Goal: Task Accomplishment & Management: Manage account settings

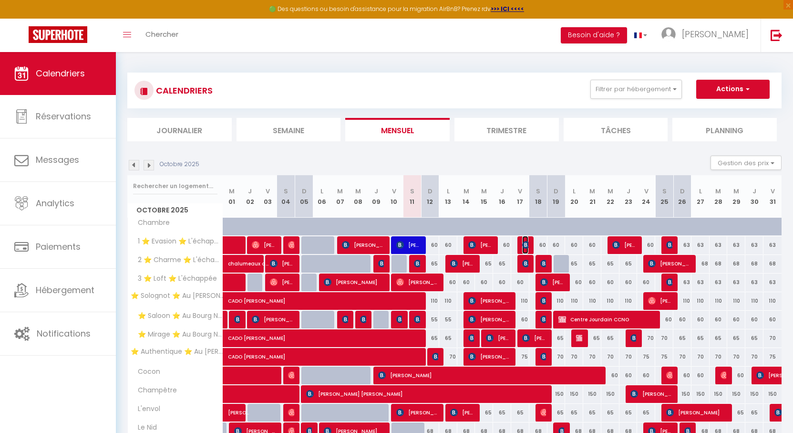
click at [525, 243] on img at bounding box center [526, 245] width 8 height 8
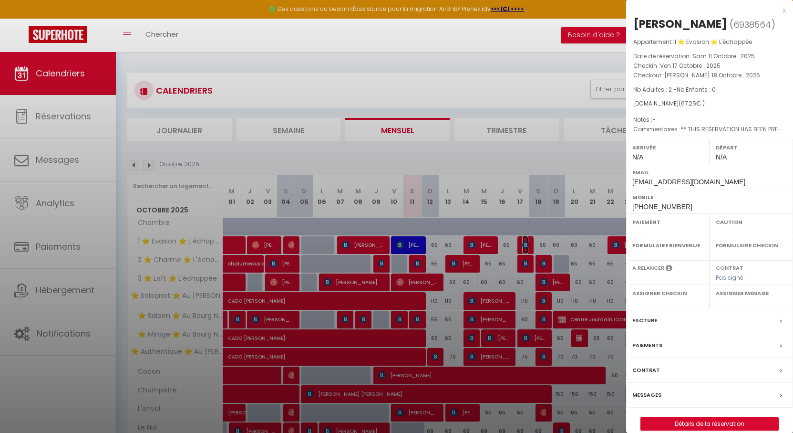
select select "OK"
select select "KO"
select select "0"
select select "1"
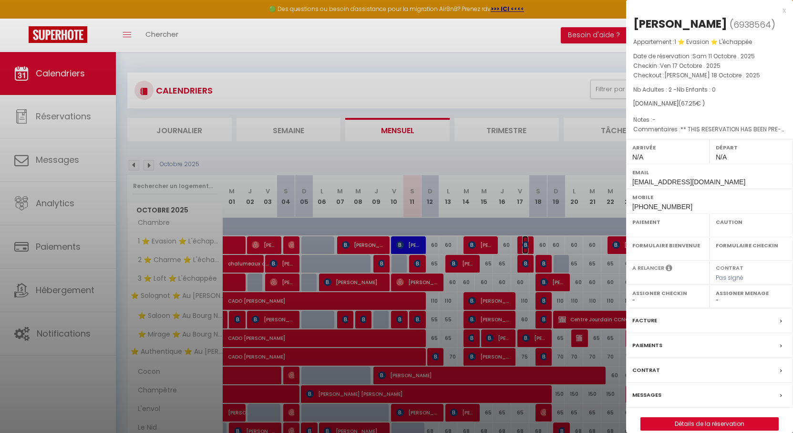
select select
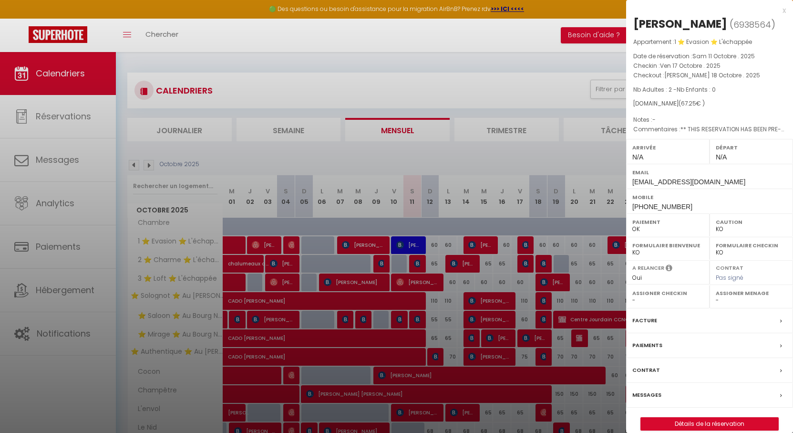
drag, startPoint x: 424, startPoint y: 88, endPoint x: 408, endPoint y: 77, distance: 19.2
click at [408, 83] on div at bounding box center [396, 216] width 793 height 433
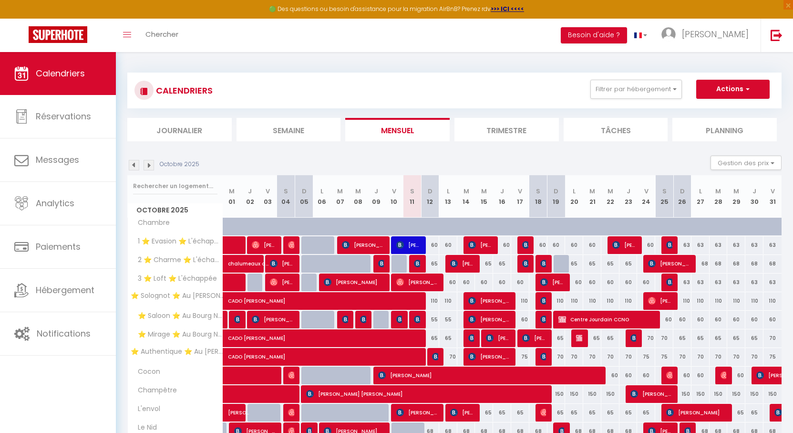
drag, startPoint x: 420, startPoint y: 74, endPoint x: 411, endPoint y: 76, distance: 9.3
click at [415, 74] on div "CALENDRIERS Filtrer par hébergement Orleans ⭐ Solognot ⭐ Au [PERSON_NAME][GEOGR…" at bounding box center [454, 91] width 654 height 36
drag, startPoint x: 426, startPoint y: 73, endPoint x: 419, endPoint y: 73, distance: 7.2
click at [419, 73] on div "CALENDRIERS Filtrer par hébergement Orleans ⭐ Solognot ⭐ Au [PERSON_NAME][GEOGR…" at bounding box center [454, 91] width 654 height 36
